Goal: Transaction & Acquisition: Purchase product/service

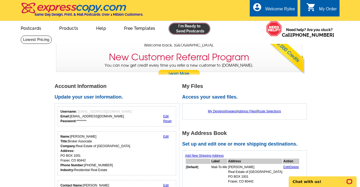
click at [197, 32] on link at bounding box center [189, 28] width 41 height 11
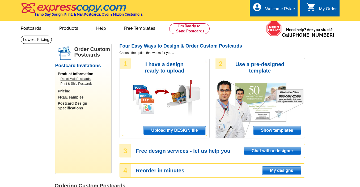
click at [155, 134] on span "Upload my DESIGN file" at bounding box center [174, 130] width 62 height 8
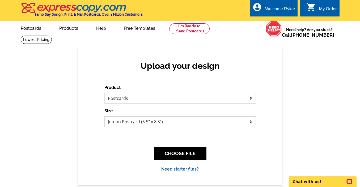
click at [162, 125] on select "Jumbo Postcard (5.5" x 8.5") Regular Postcard (4.25" x 5.6") Panoramic Postcard…" at bounding box center [179, 121] width 151 height 11
select select "1"
click at [104, 116] on select "Jumbo Postcard (5.5" x 8.5") Regular Postcard (4.25" x 5.6") Panoramic Postcard…" at bounding box center [179, 121] width 151 height 11
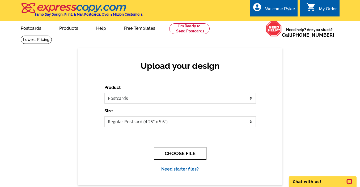
click at [175, 150] on button "CHOOSE FILE" at bounding box center [180, 153] width 53 height 12
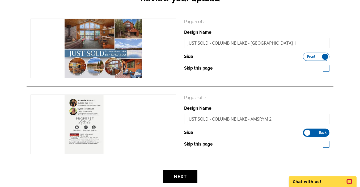
scroll to position [69, 0]
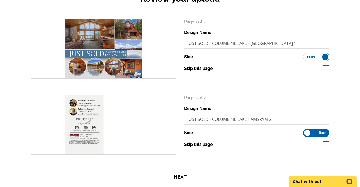
click at [184, 178] on button "Next" at bounding box center [180, 176] width 35 height 12
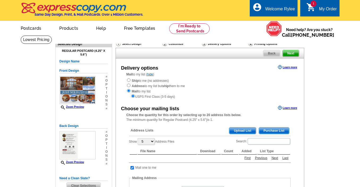
click at [241, 128] on span "Upload List" at bounding box center [242, 130] width 26 height 6
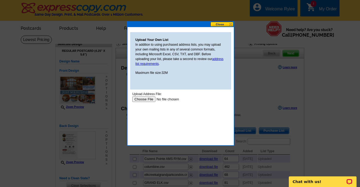
click at [149, 100] on input "file" at bounding box center [165, 99] width 67 height 6
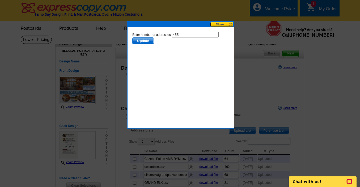
click at [146, 40] on span "Update" at bounding box center [142, 41] width 21 height 6
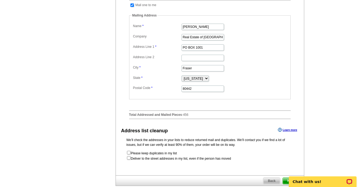
scroll to position [309, 0]
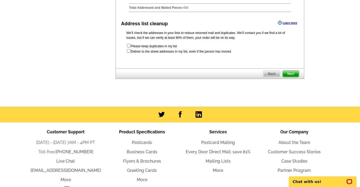
click at [291, 77] on span "Next" at bounding box center [291, 74] width 16 height 6
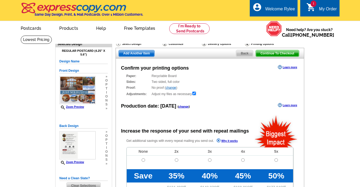
radio input "false"
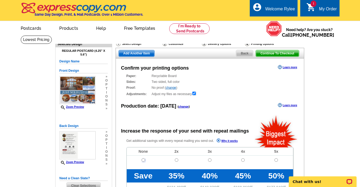
click at [143, 161] on input "radio" at bounding box center [143, 159] width 3 height 3
radio input "true"
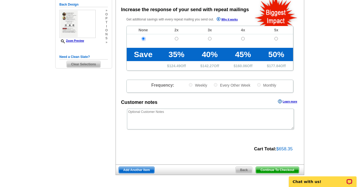
scroll to position [122, 0]
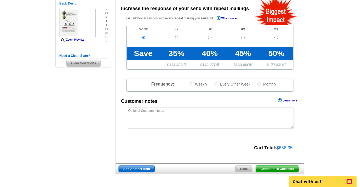
click at [274, 169] on span "Continue To Checkout" at bounding box center [277, 169] width 43 height 6
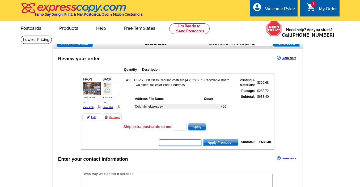
click at [183, 143] on input "text" at bounding box center [180, 142] width 42 height 6
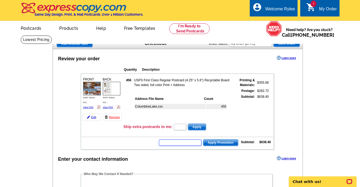
click at [172, 143] on input "text" at bounding box center [180, 142] width 42 height 6
type input "hurry40"
click at [211, 141] on span "Apply Promotion" at bounding box center [220, 142] width 35 height 6
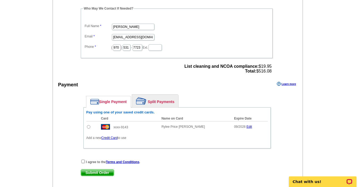
scroll to position [199, 0]
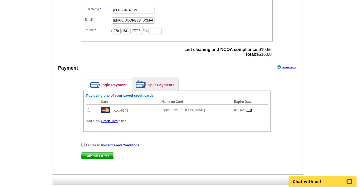
click at [83, 144] on input "checkbox" at bounding box center [82, 144] width 3 height 3
checkbox input "true"
click at [88, 110] on input "radio" at bounding box center [88, 109] width 3 height 3
radio input "true"
drag, startPoint x: 273, startPoint y: 54, endPoint x: 238, endPoint y: 55, distance: 35.3
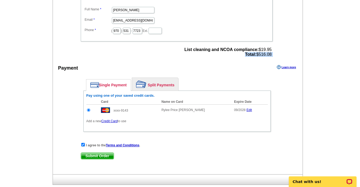
click at [238, 55] on div "Who May We Contact If Needed? Full Name Rylee Mcconnell Email rylee@rewinterpar…" at bounding box center [177, 23] width 214 height 69
copy div "Total: $516.08"
click at [104, 155] on span "Submit Order" at bounding box center [97, 156] width 33 height 6
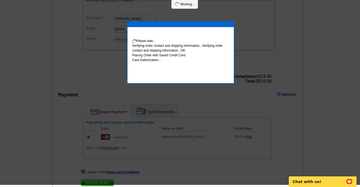
scroll to position [197, 0]
